Goal: Find specific page/section: Find specific page/section

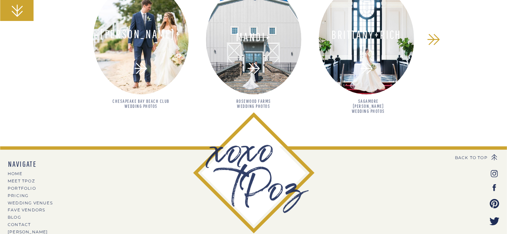
scroll to position [606, 0]
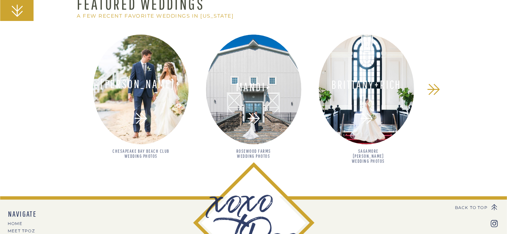
click at [140, 110] on icon at bounding box center [141, 119] width 18 height 18
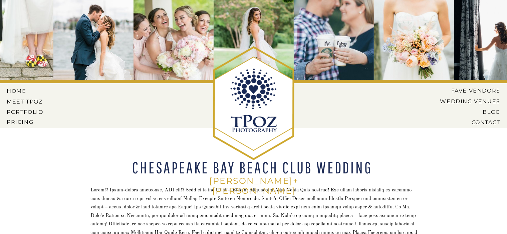
drag, startPoint x: 319, startPoint y: 154, endPoint x: 341, endPoint y: 7, distance: 148.0
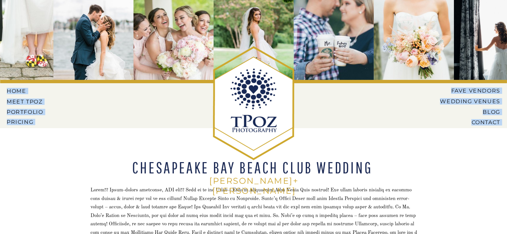
click at [398, 199] on p "HERE !" at bounding box center [254, 224] width 327 height 77
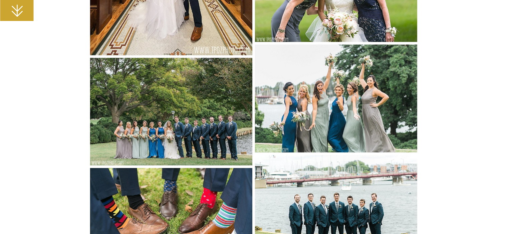
scroll to position [2782, 0]
